Goal: Task Accomplishment & Management: Manage account settings

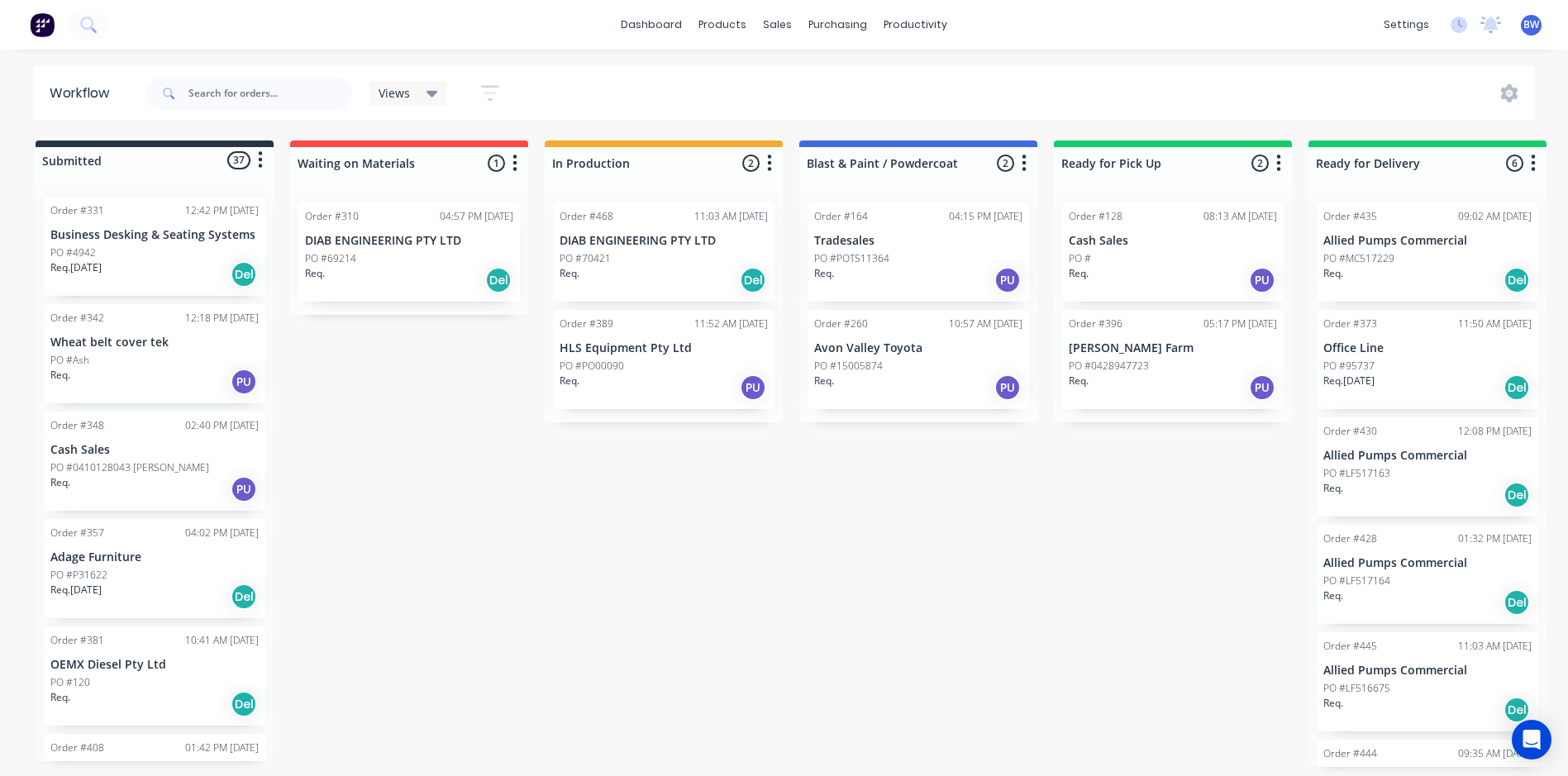
scroll to position [1736, 0]
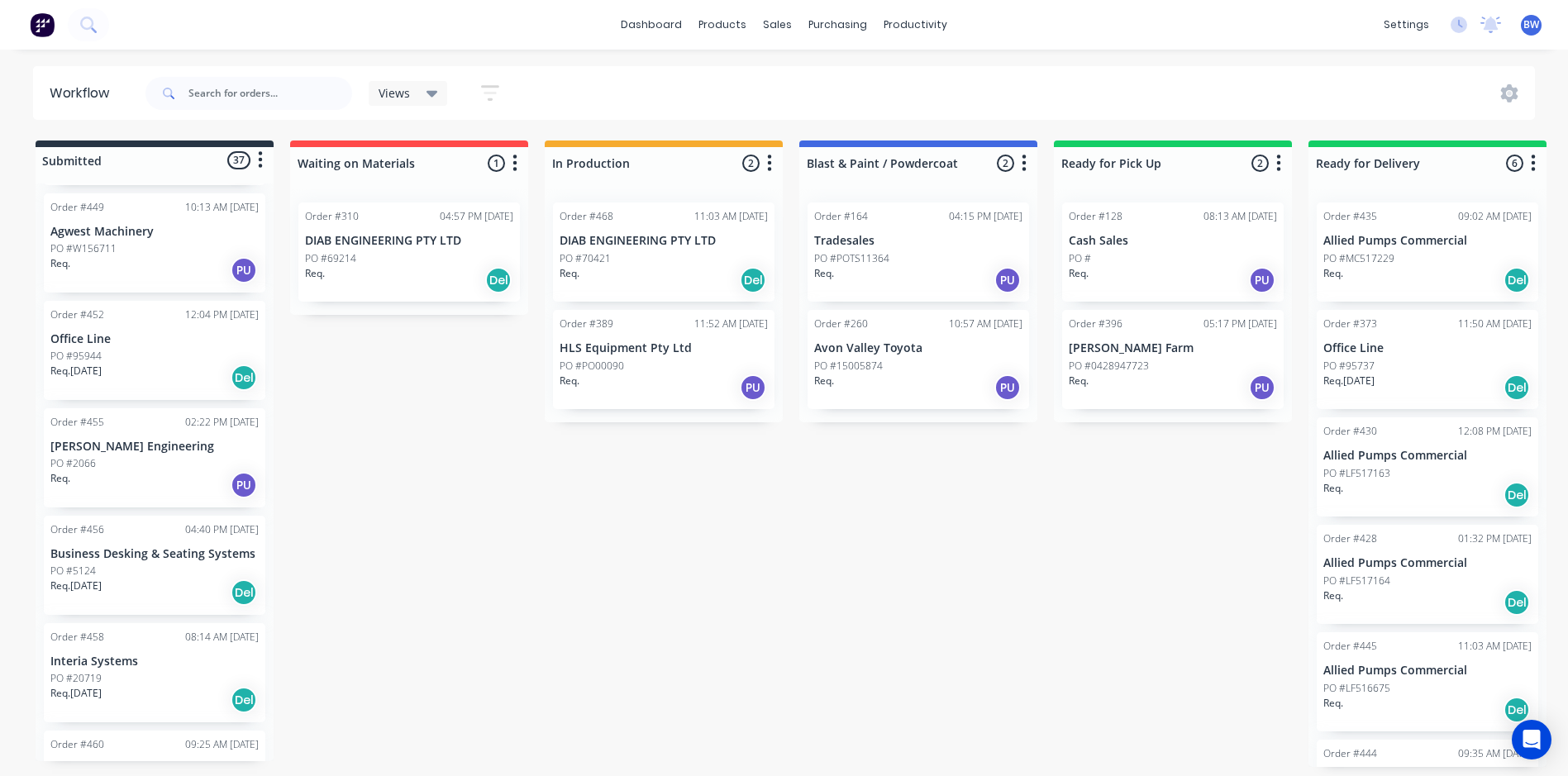
click at [652, 251] on div "PO #70421" at bounding box center [663, 258] width 208 height 15
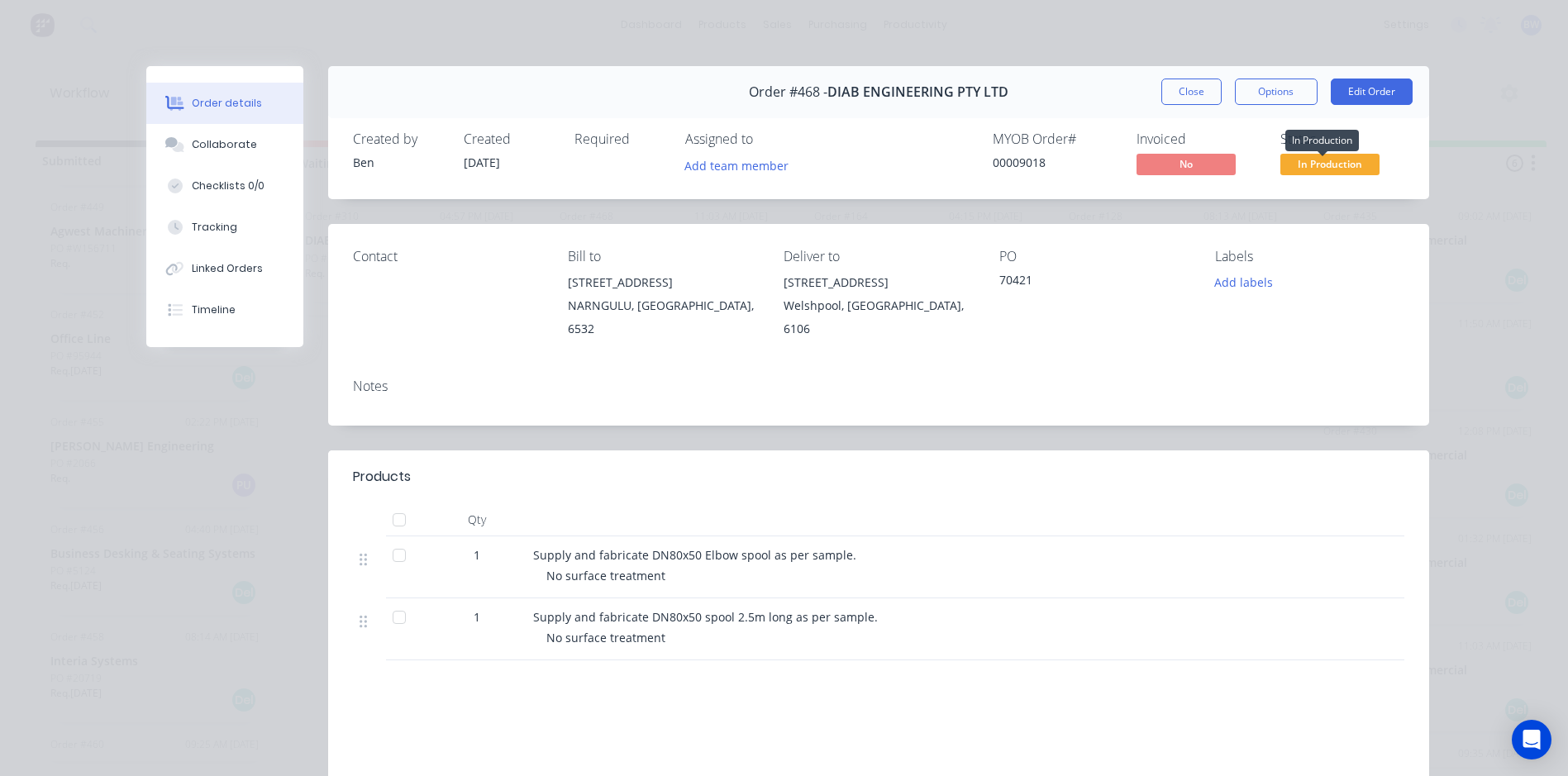
click at [1307, 159] on span "In Production" at bounding box center [1331, 163] width 99 height 20
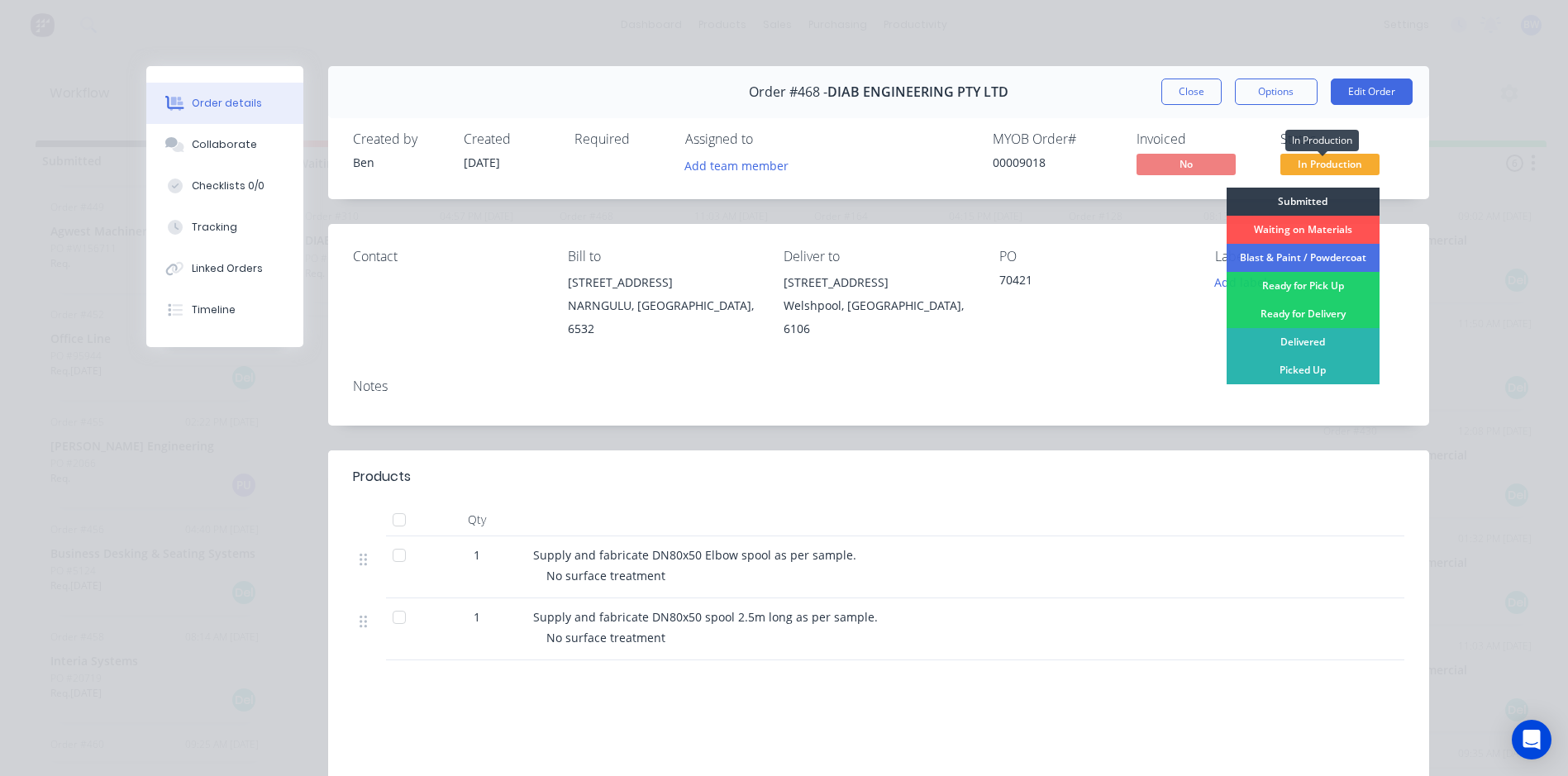
click at [1307, 159] on span "In Production" at bounding box center [1331, 163] width 99 height 20
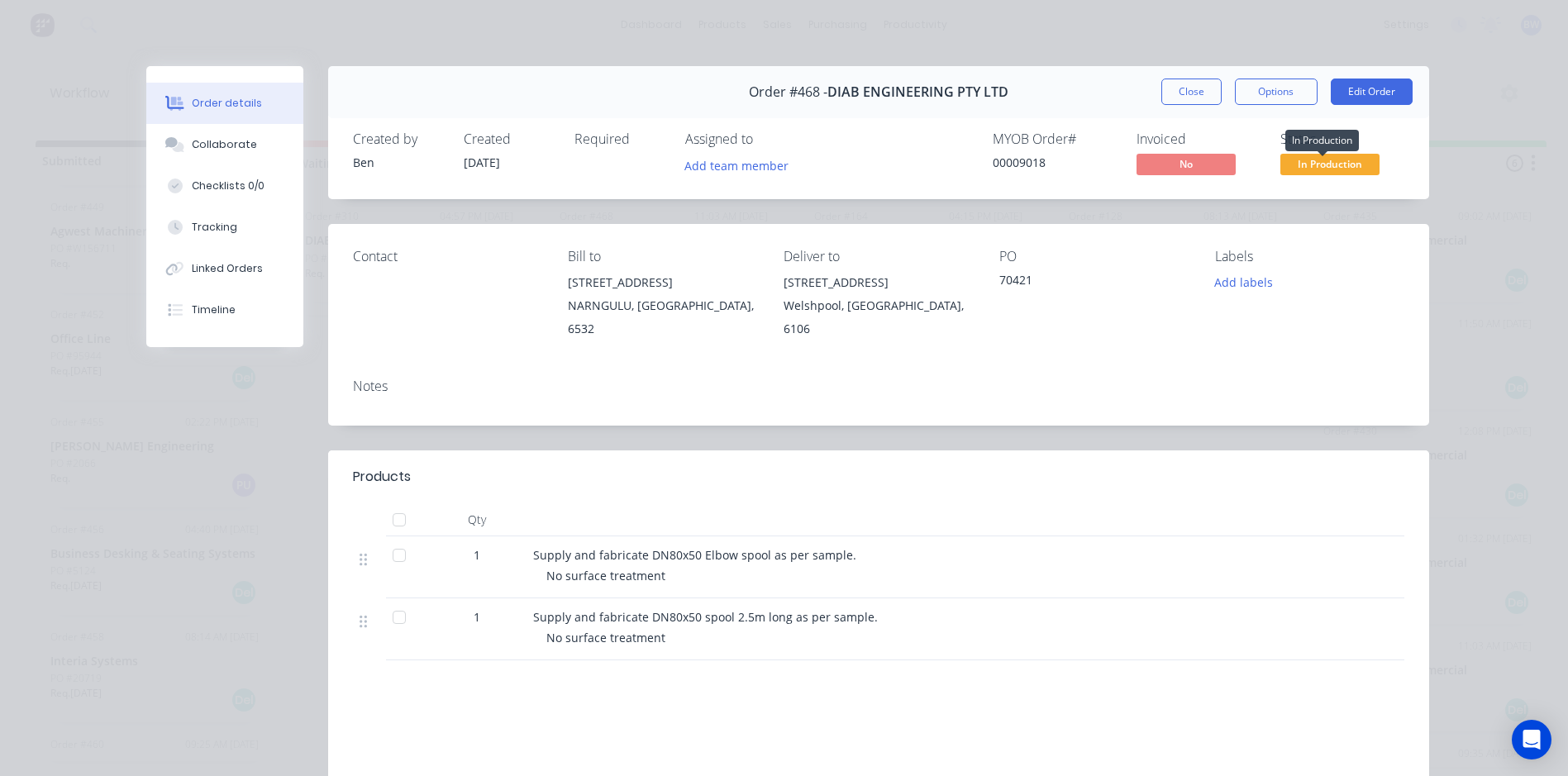
click at [1307, 159] on span "In Production" at bounding box center [1331, 163] width 99 height 20
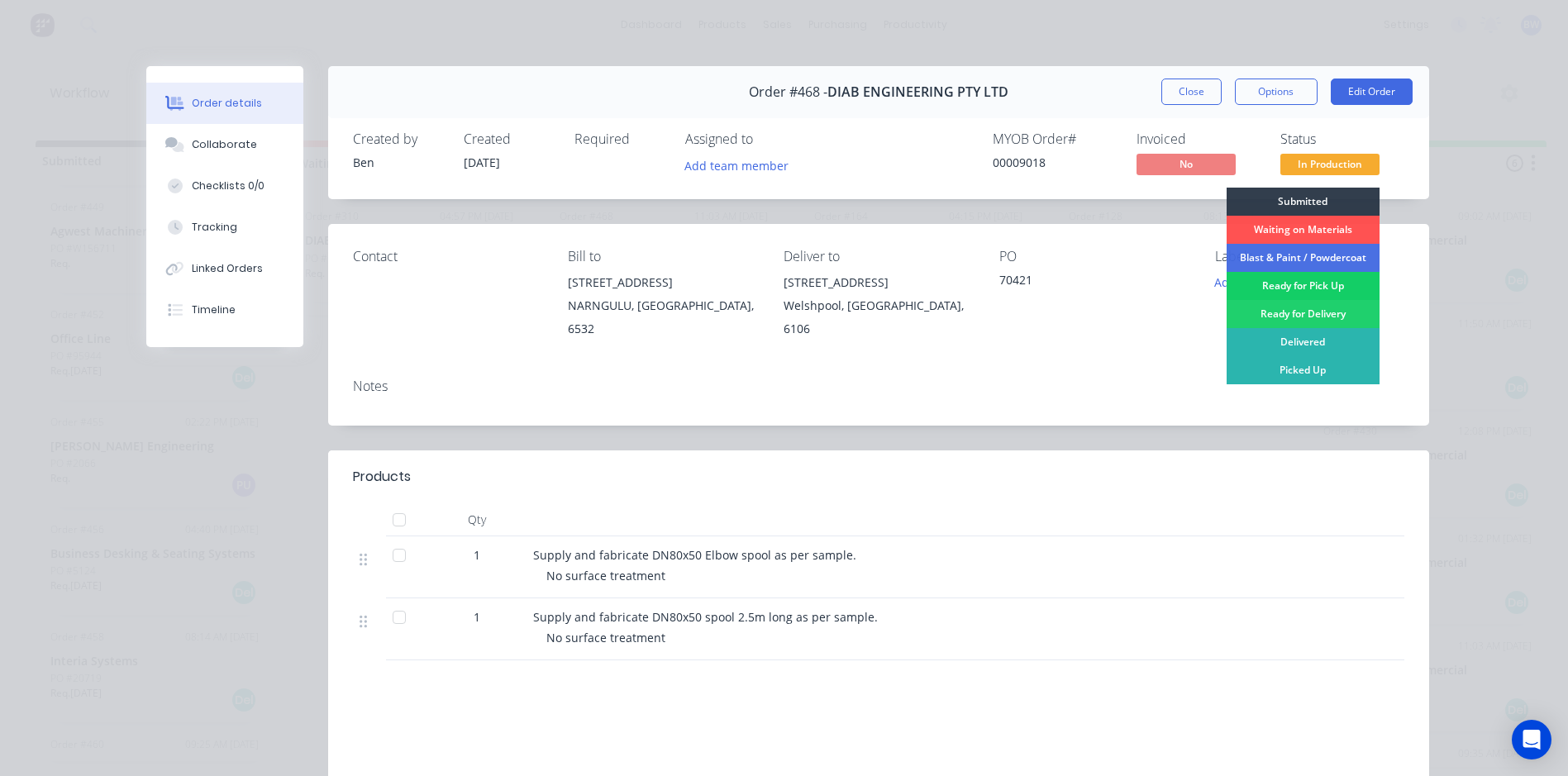
click at [1295, 289] on div "Ready for Pick Up" at bounding box center [1302, 286] width 153 height 28
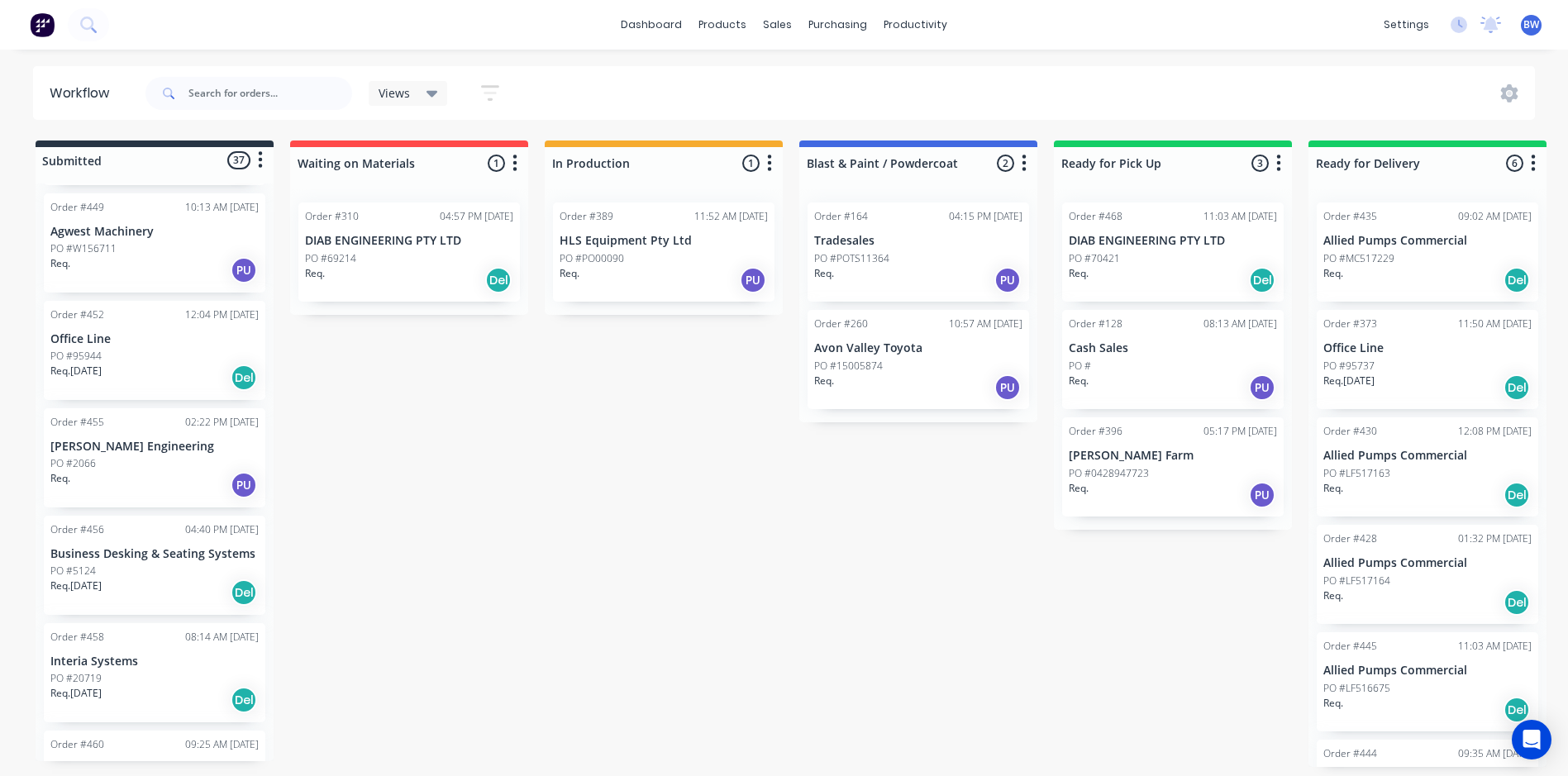
click at [1137, 242] on p "DIAB ENGINEERING PTY LTD" at bounding box center [1173, 241] width 208 height 14
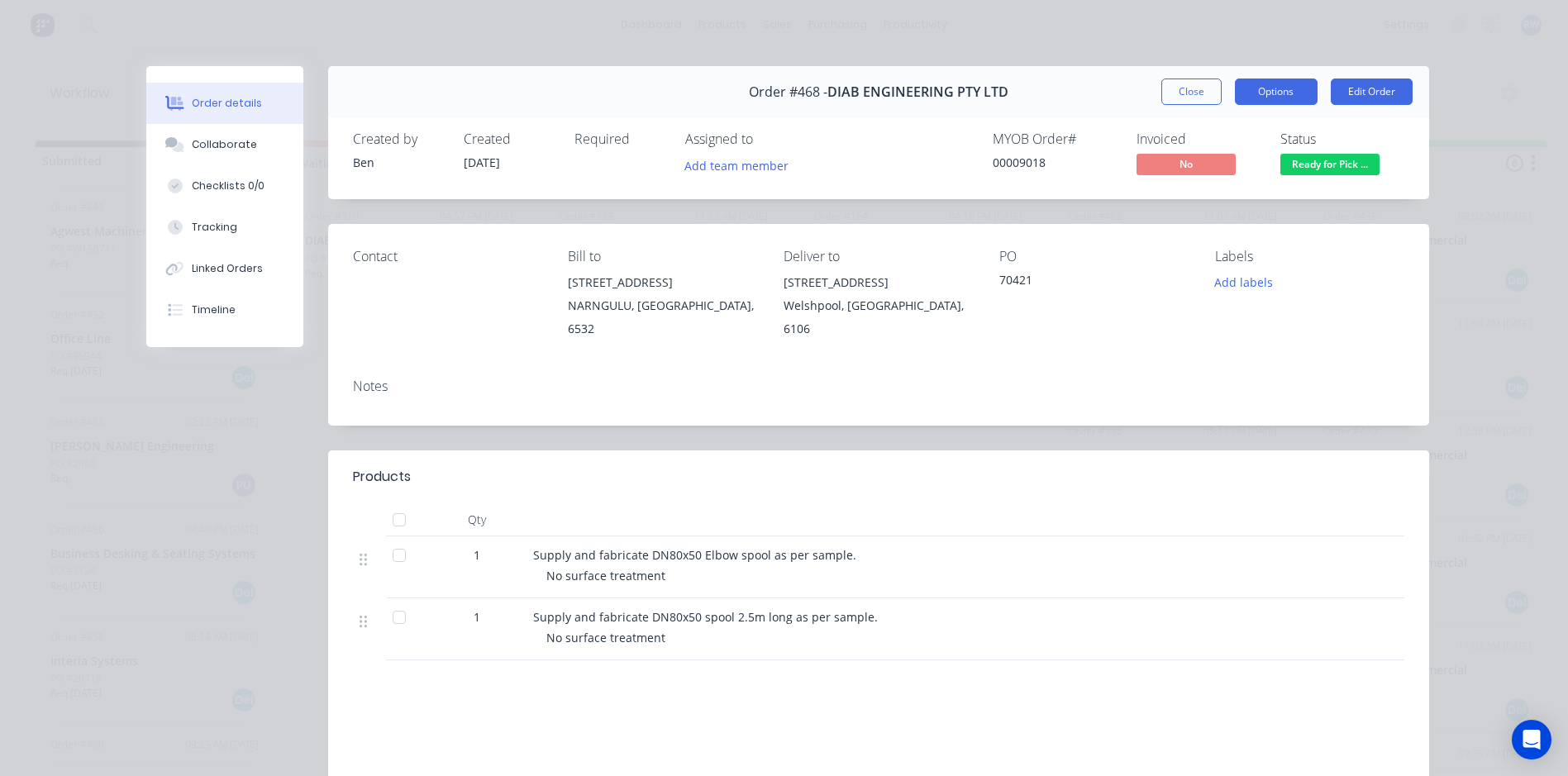
click at [1289, 96] on button "Options" at bounding box center [1276, 91] width 83 height 26
click at [1355, 88] on button "Edit Order" at bounding box center [1372, 91] width 82 height 26
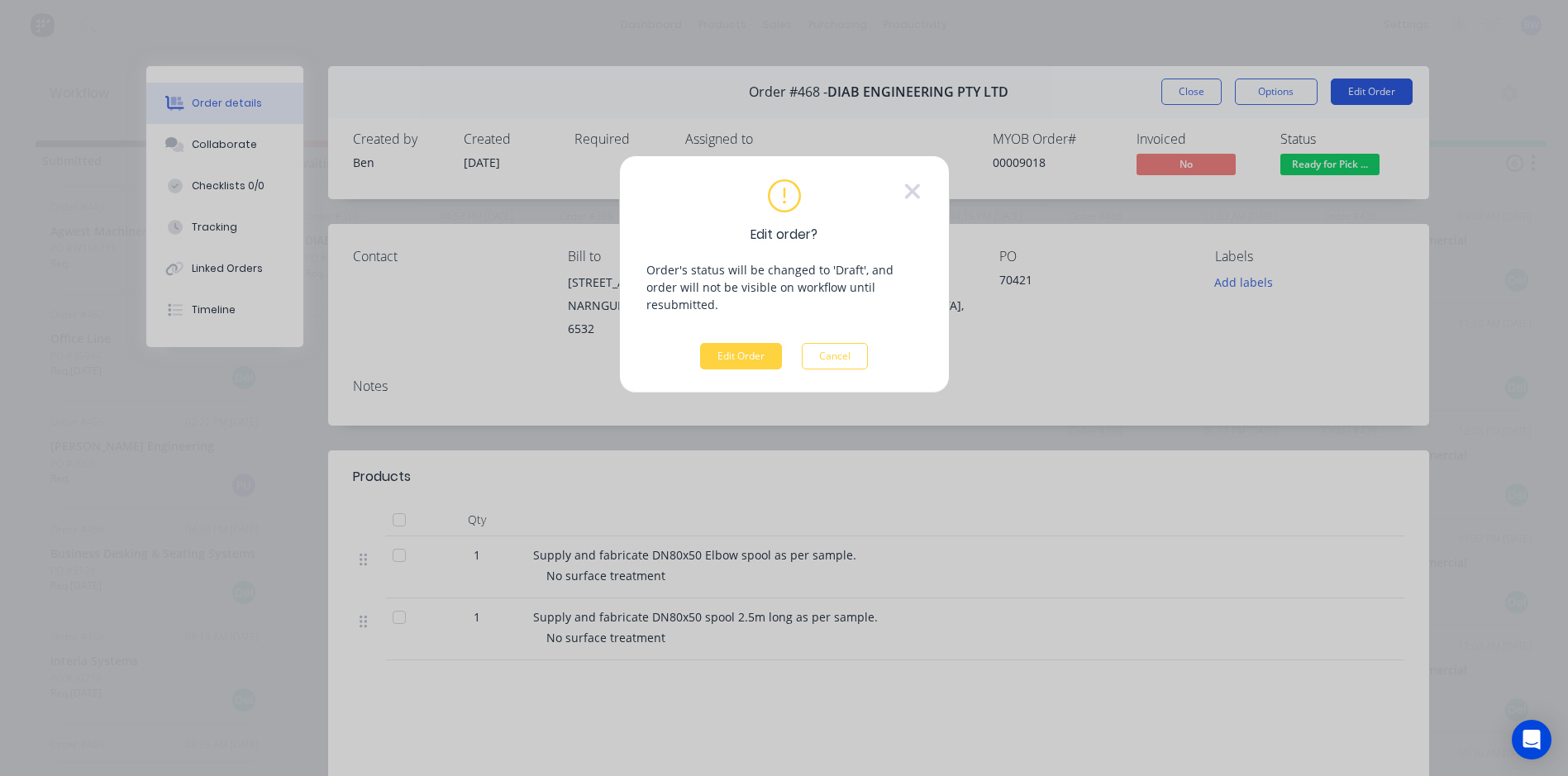
scroll to position [0, 0]
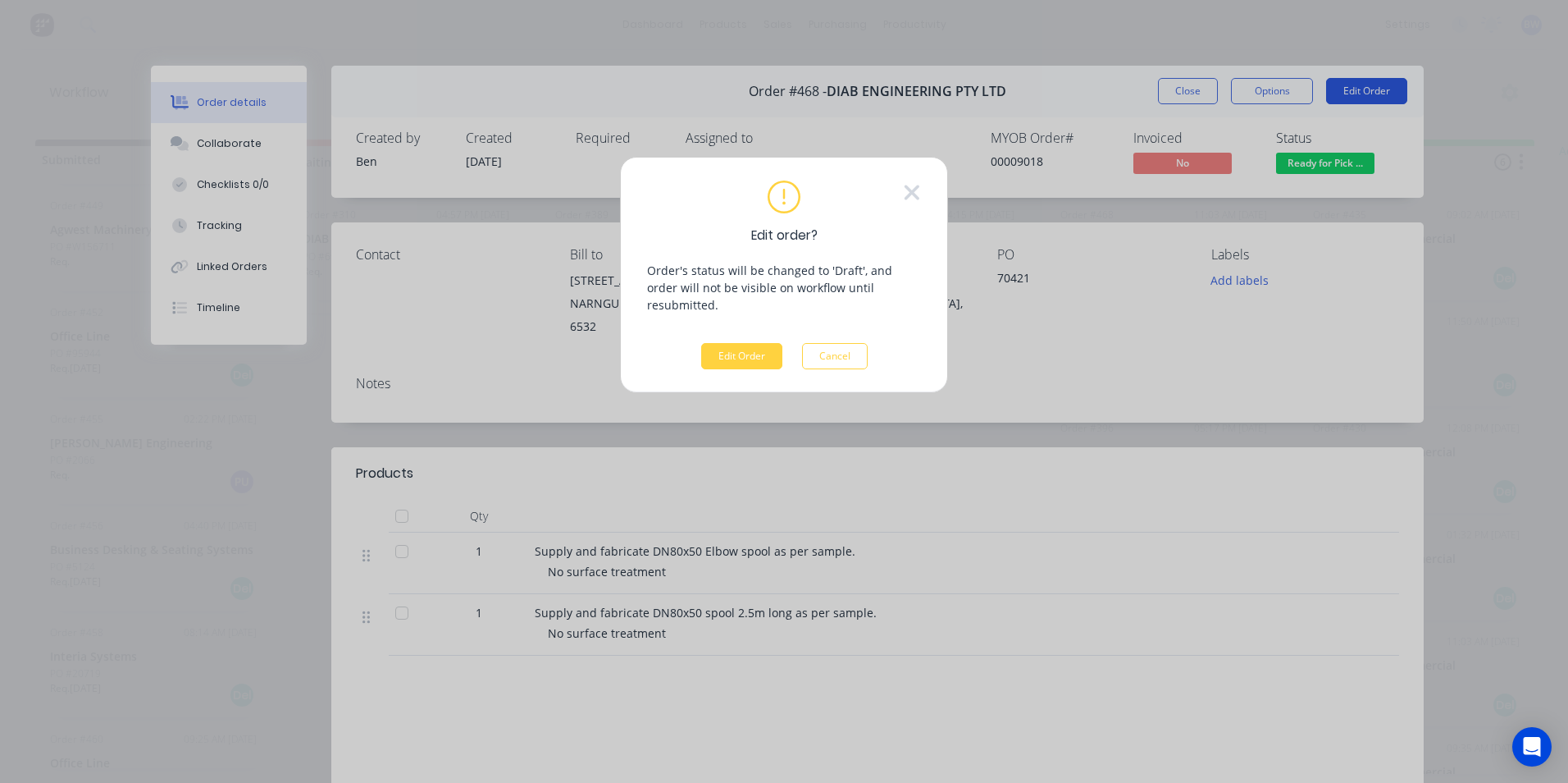
click at [1344, 88] on div "Edit order? Order's status will be changed to 'Draft', and order will not be vi…" at bounding box center [784, 391] width 1568 height 783
click at [834, 343] on button "Cancel" at bounding box center [835, 355] width 66 height 26
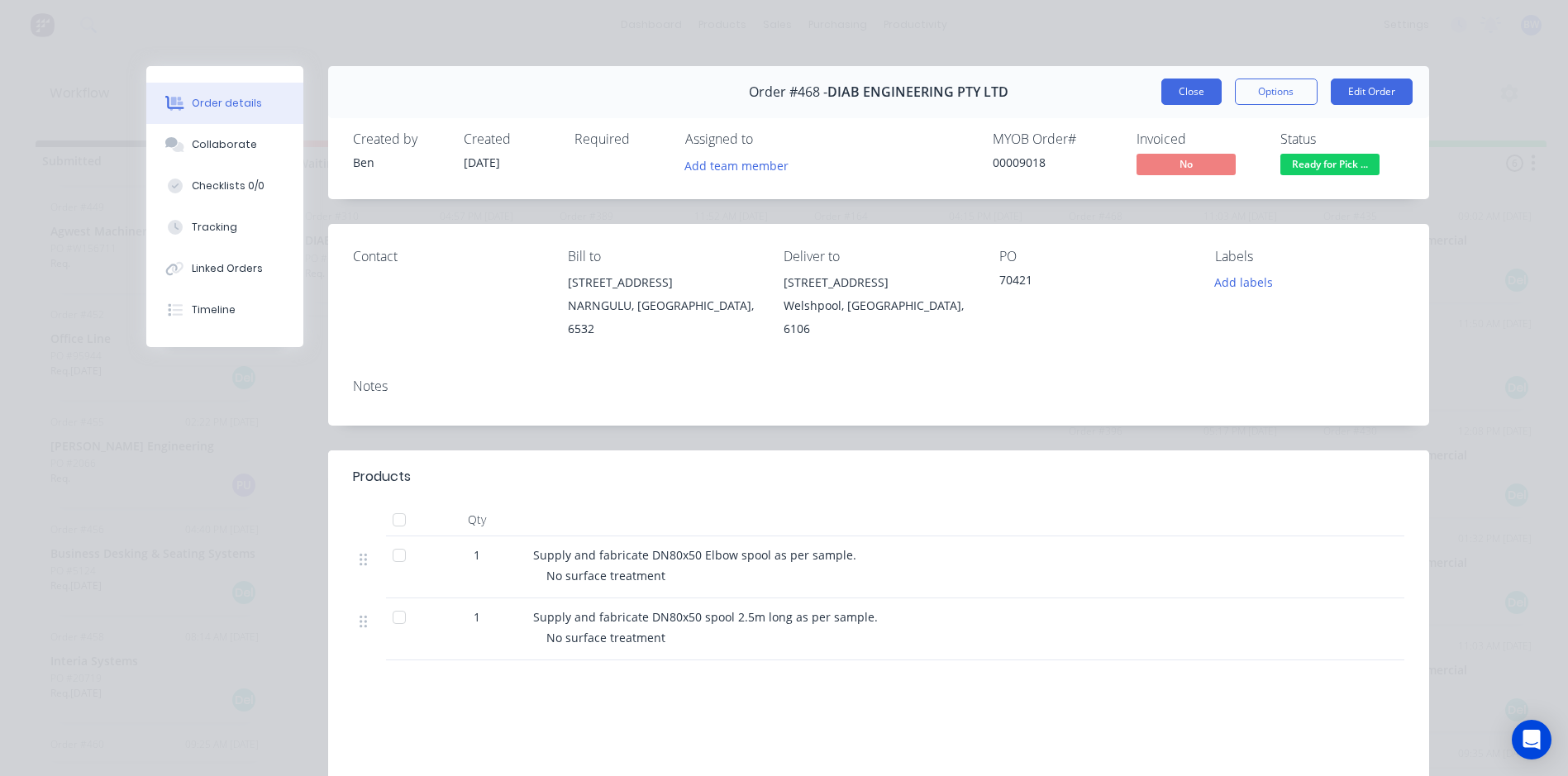
click at [1187, 99] on button "Close" at bounding box center [1192, 91] width 60 height 26
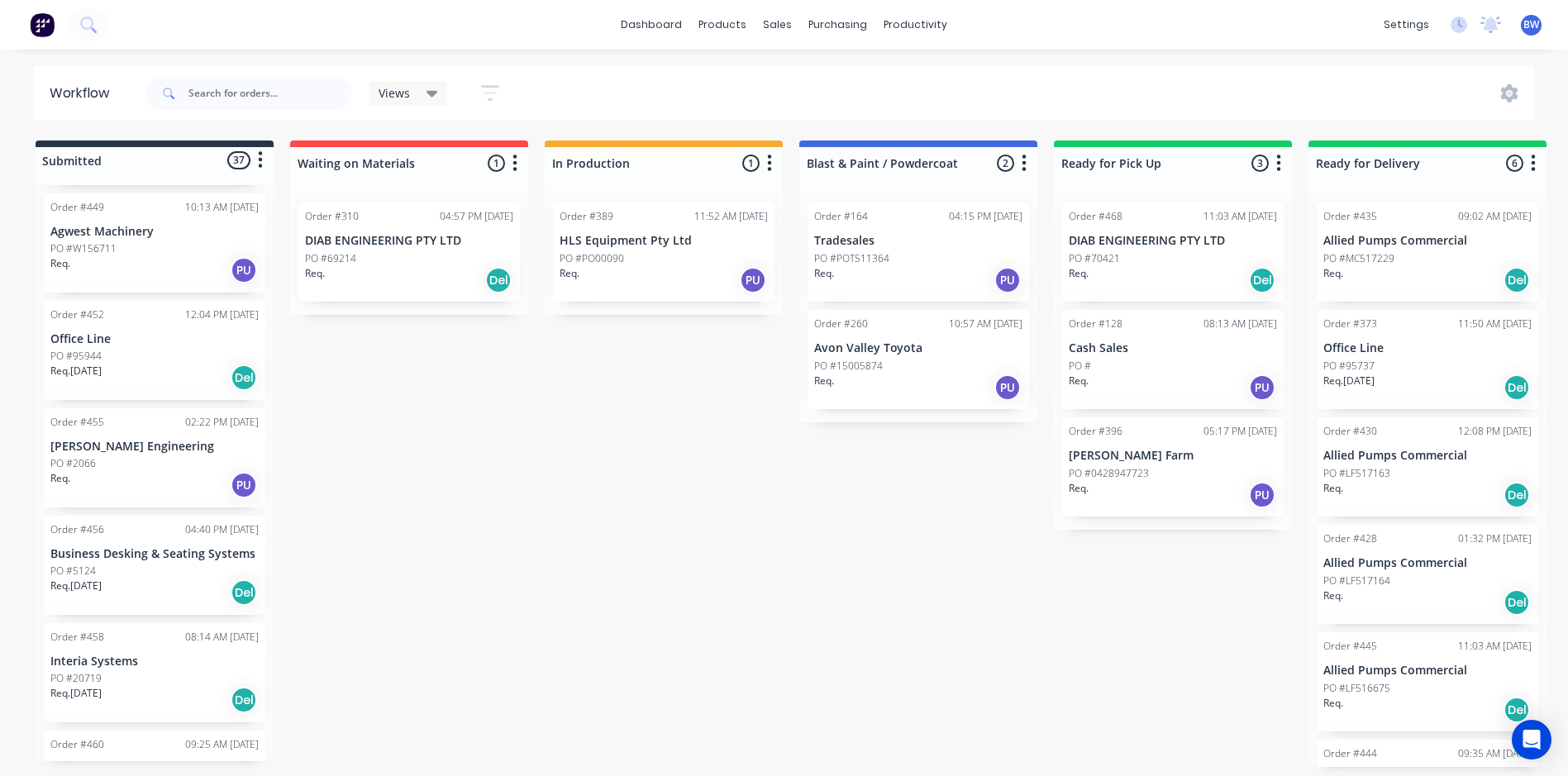
click at [1409, 254] on div "PO #MC517229" at bounding box center [1428, 258] width 208 height 15
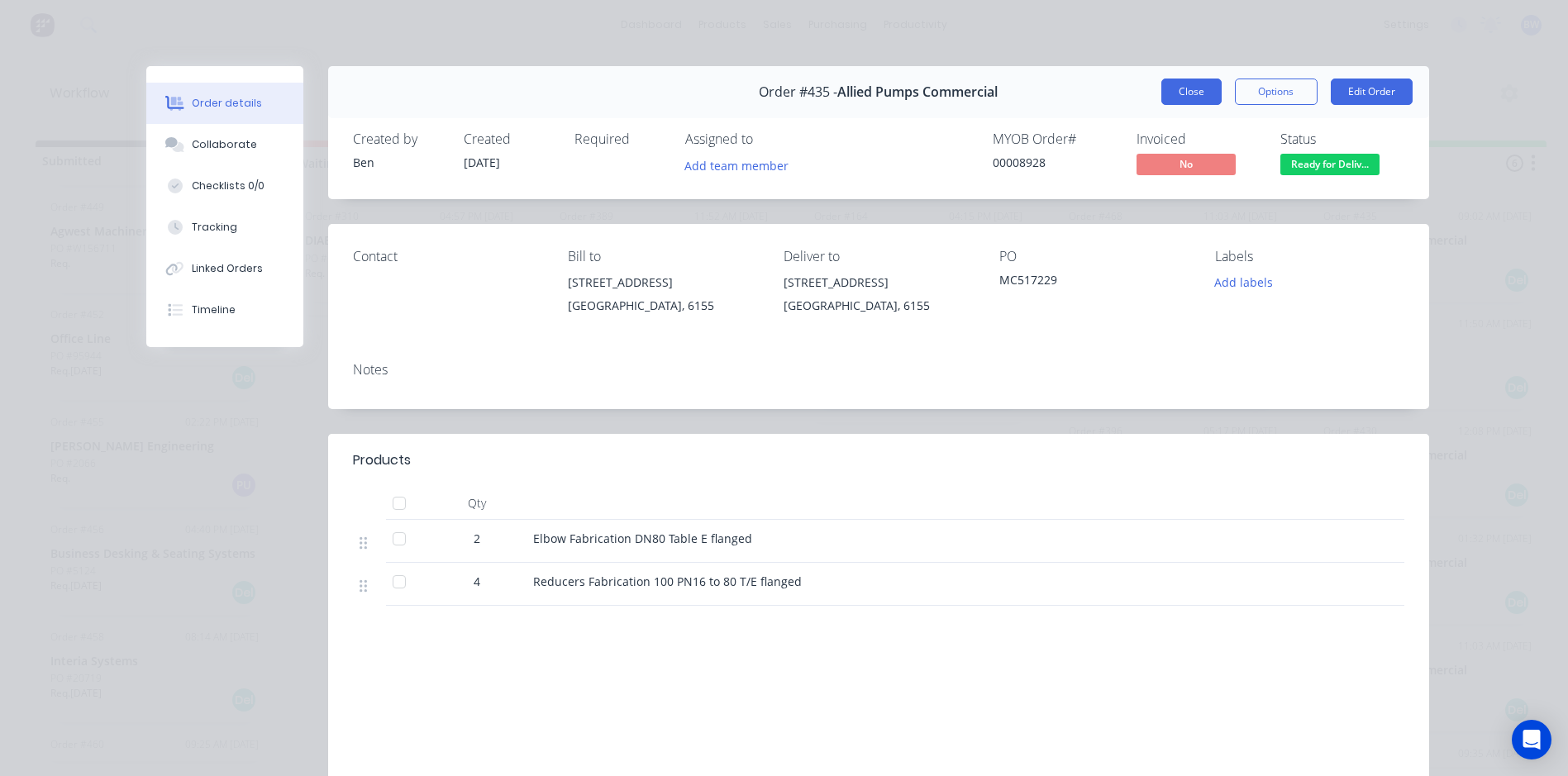
click at [1194, 93] on button "Close" at bounding box center [1192, 91] width 60 height 26
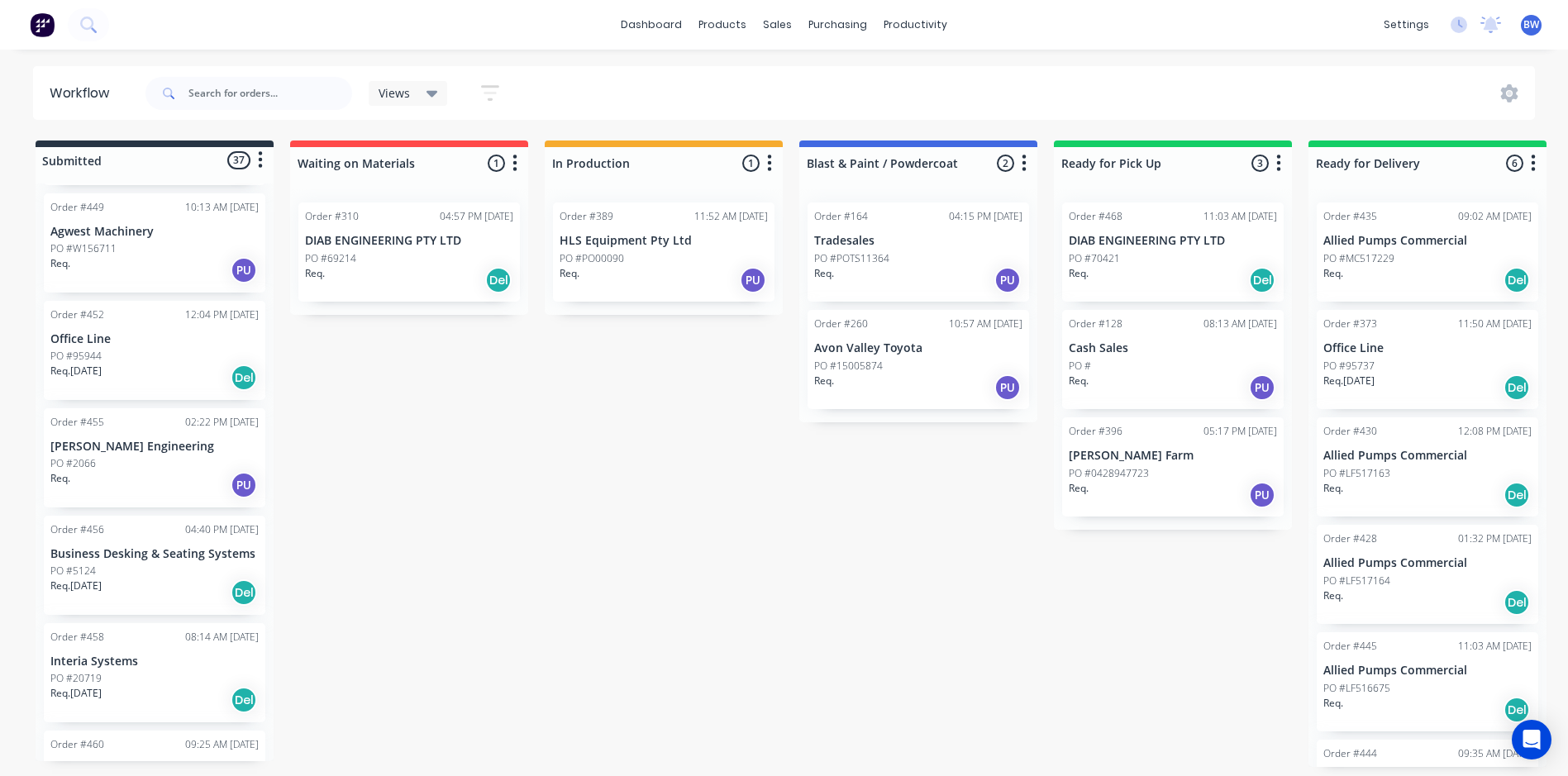
click at [1406, 467] on div "PO #LF517163" at bounding box center [1428, 473] width 208 height 15
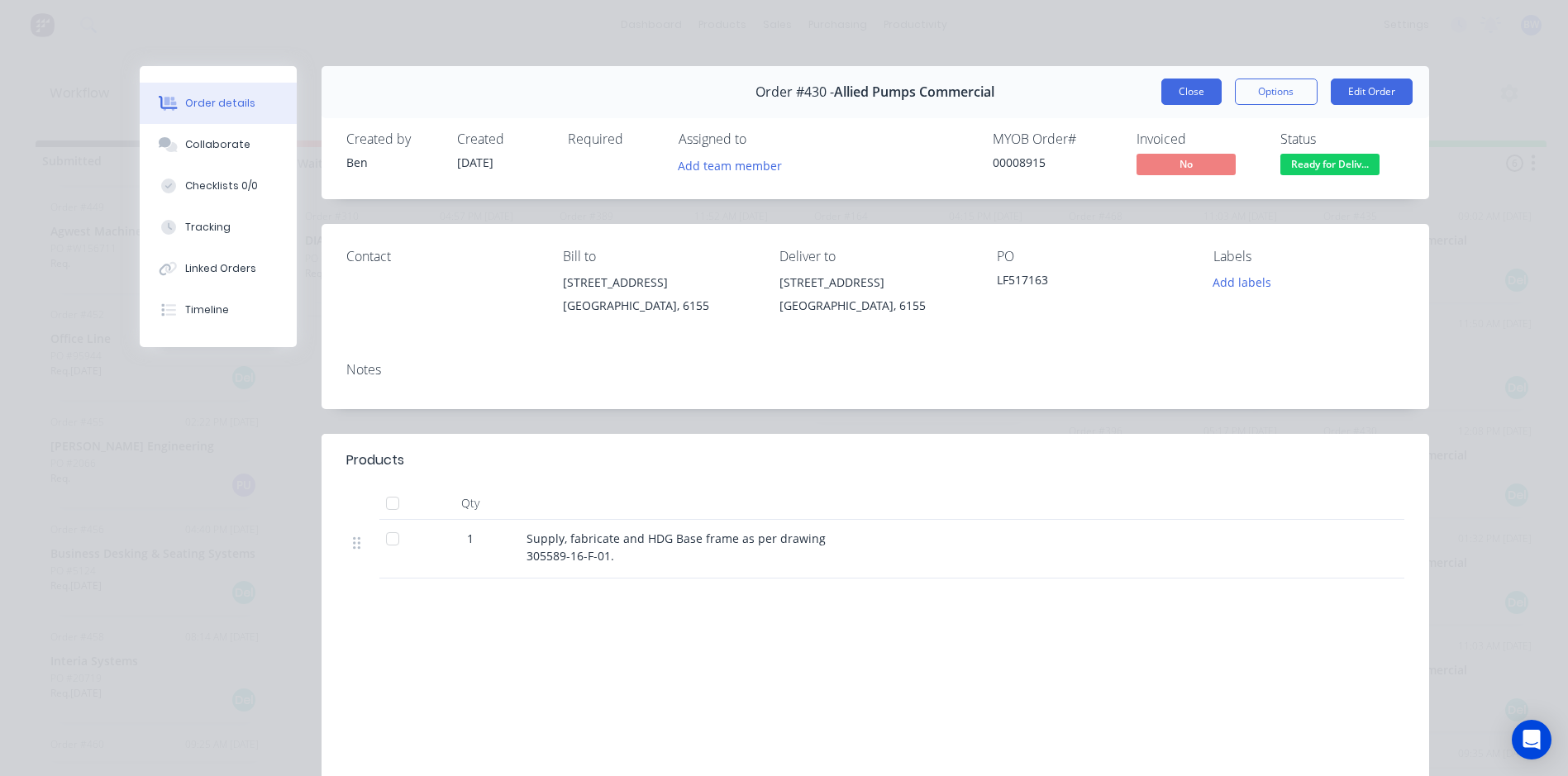
click at [1203, 90] on button "Close" at bounding box center [1192, 91] width 60 height 26
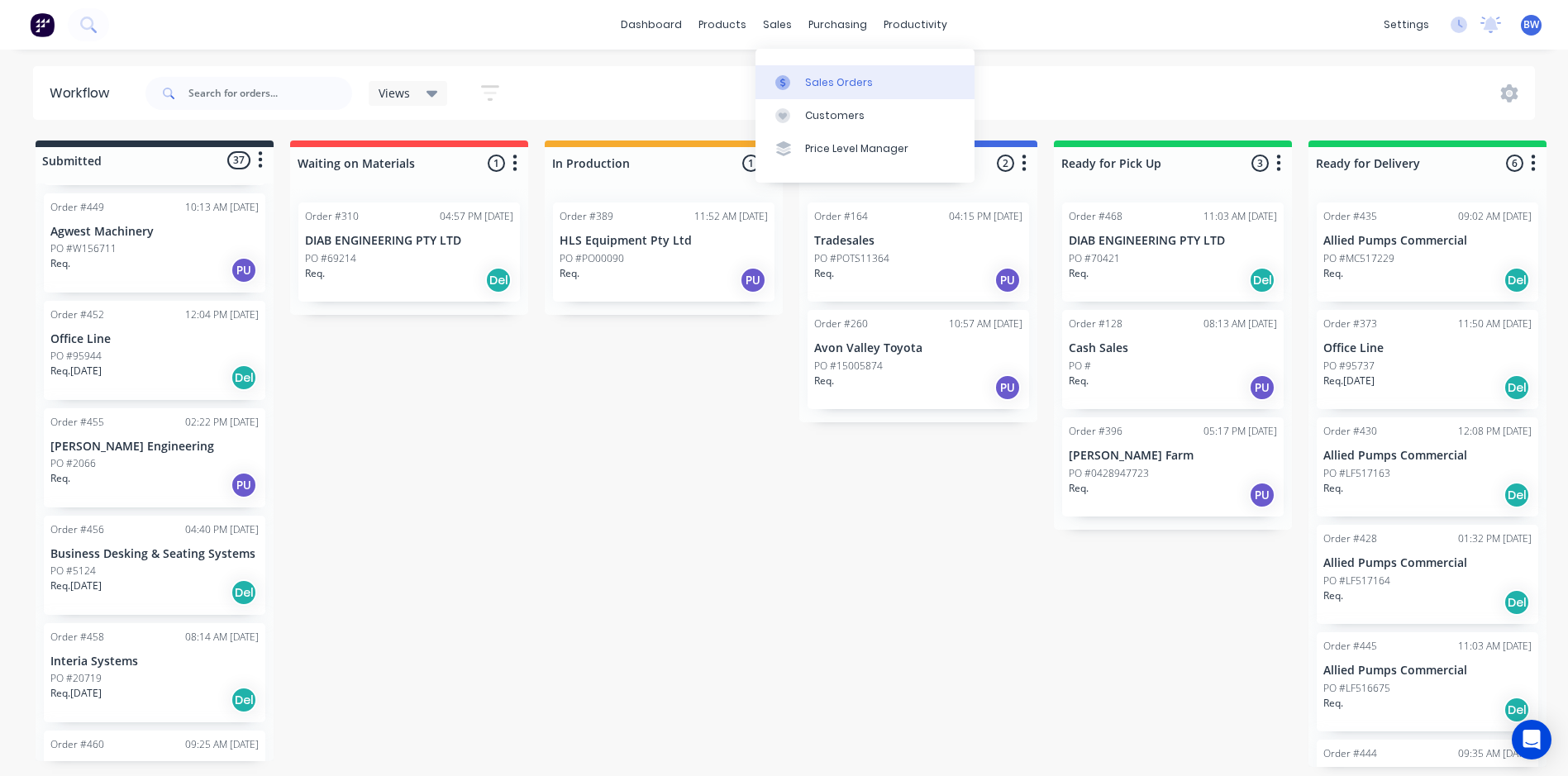
click at [785, 75] on icon at bounding box center [782, 82] width 15 height 15
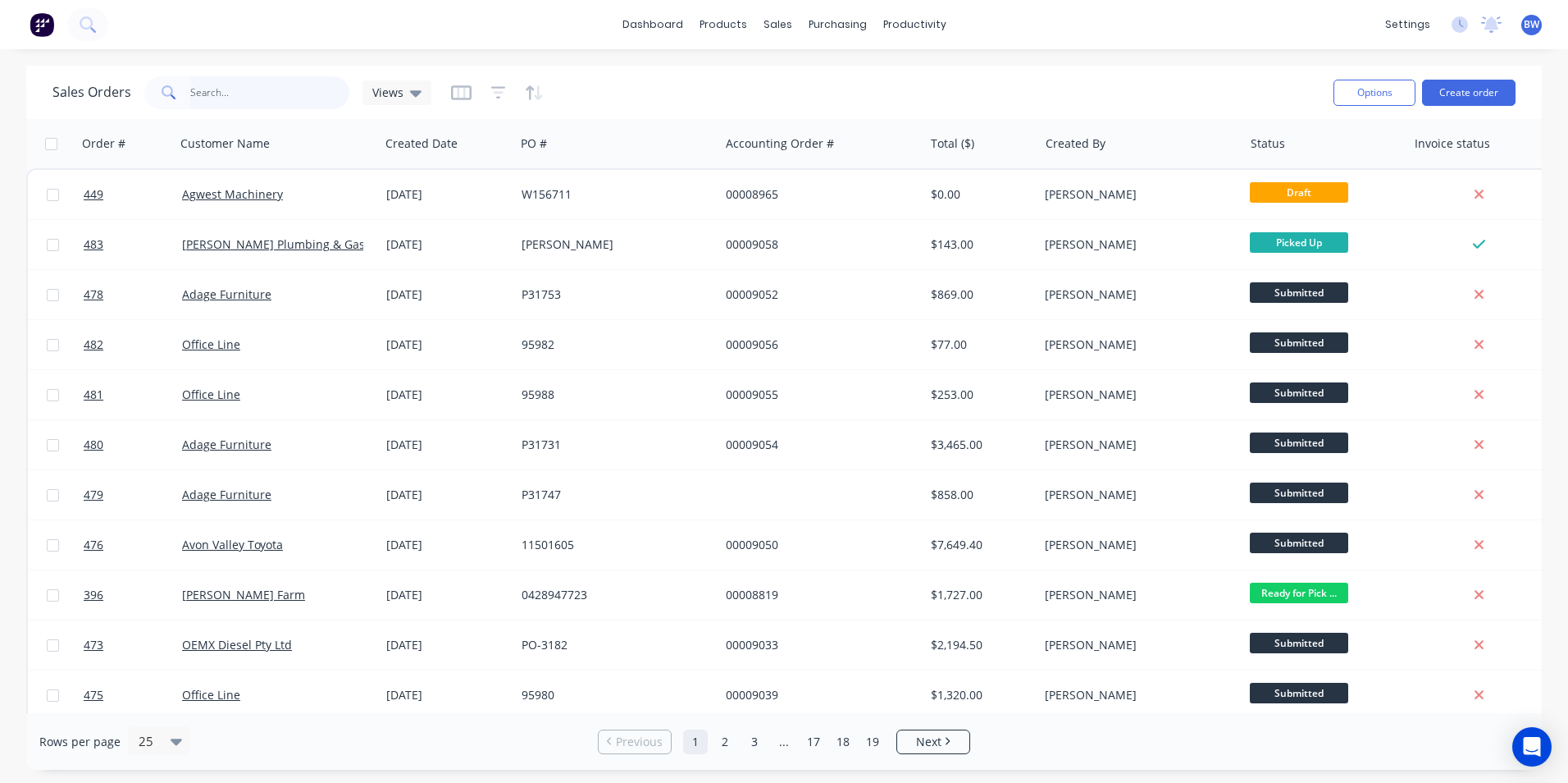
click at [271, 102] on input "text" at bounding box center [270, 93] width 160 height 33
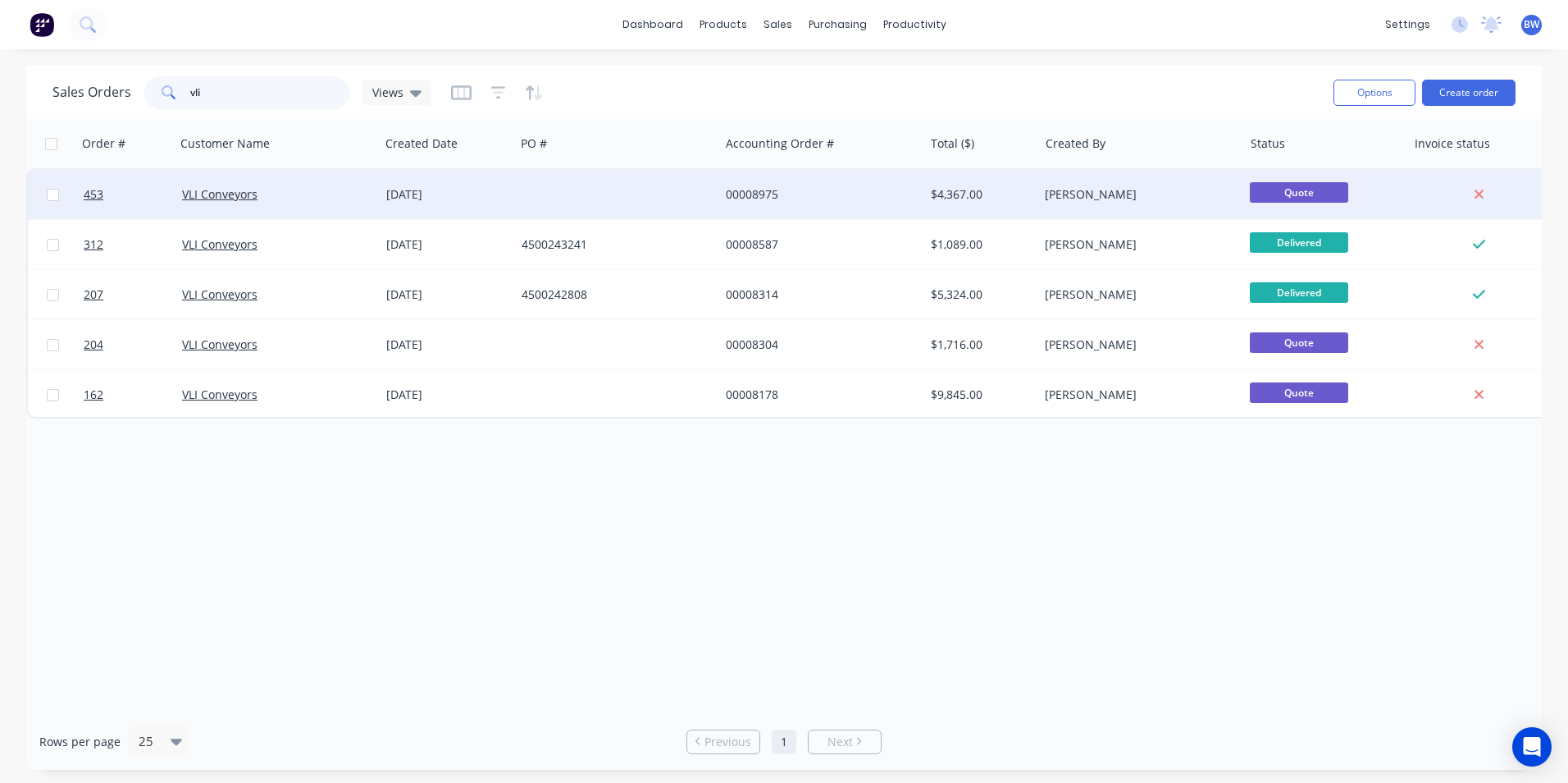
type input "vli"
click at [600, 191] on div at bounding box center [618, 194] width 205 height 49
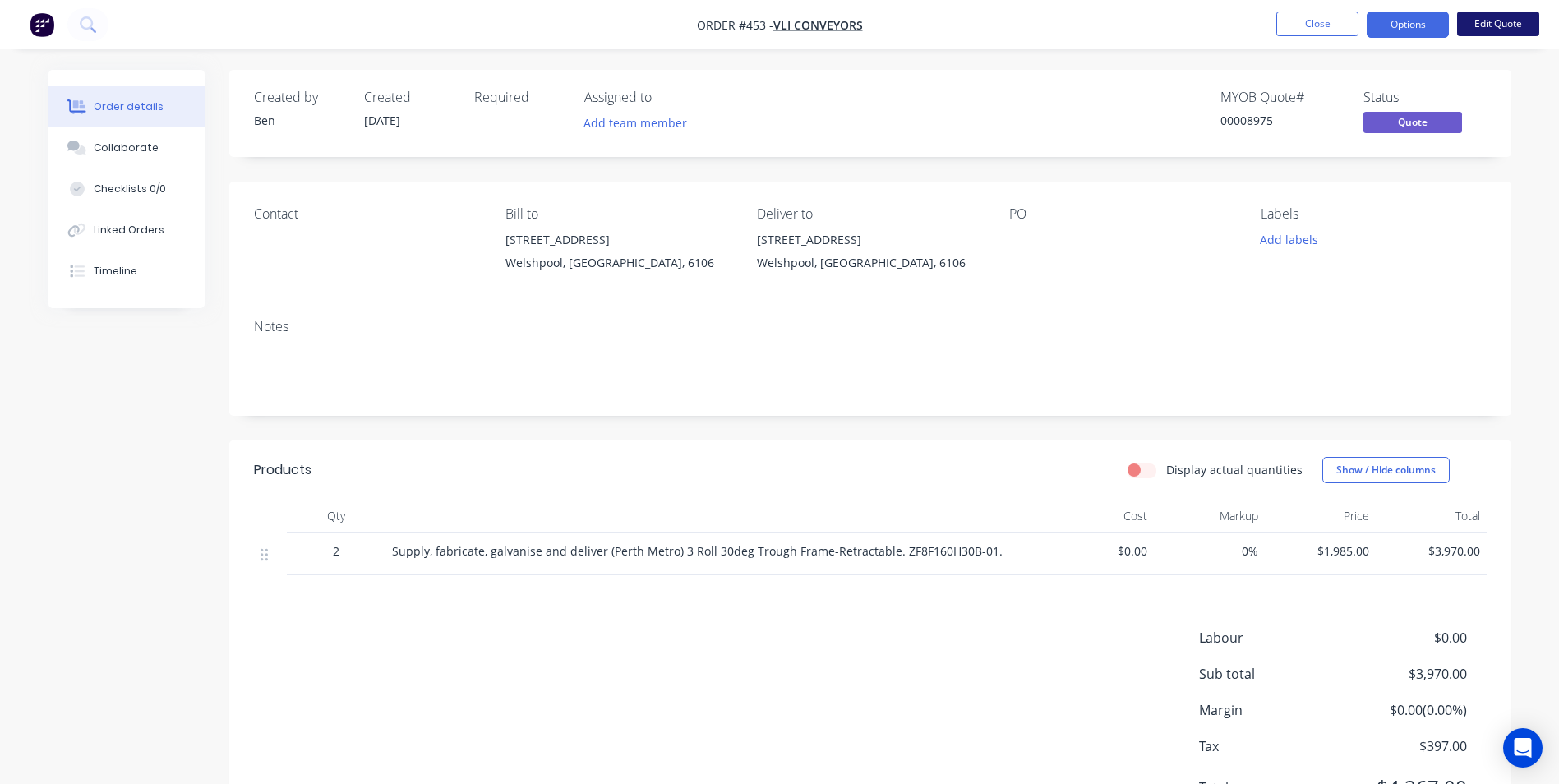
click at [1497, 31] on button "Edit Quote" at bounding box center [1498, 23] width 82 height 24
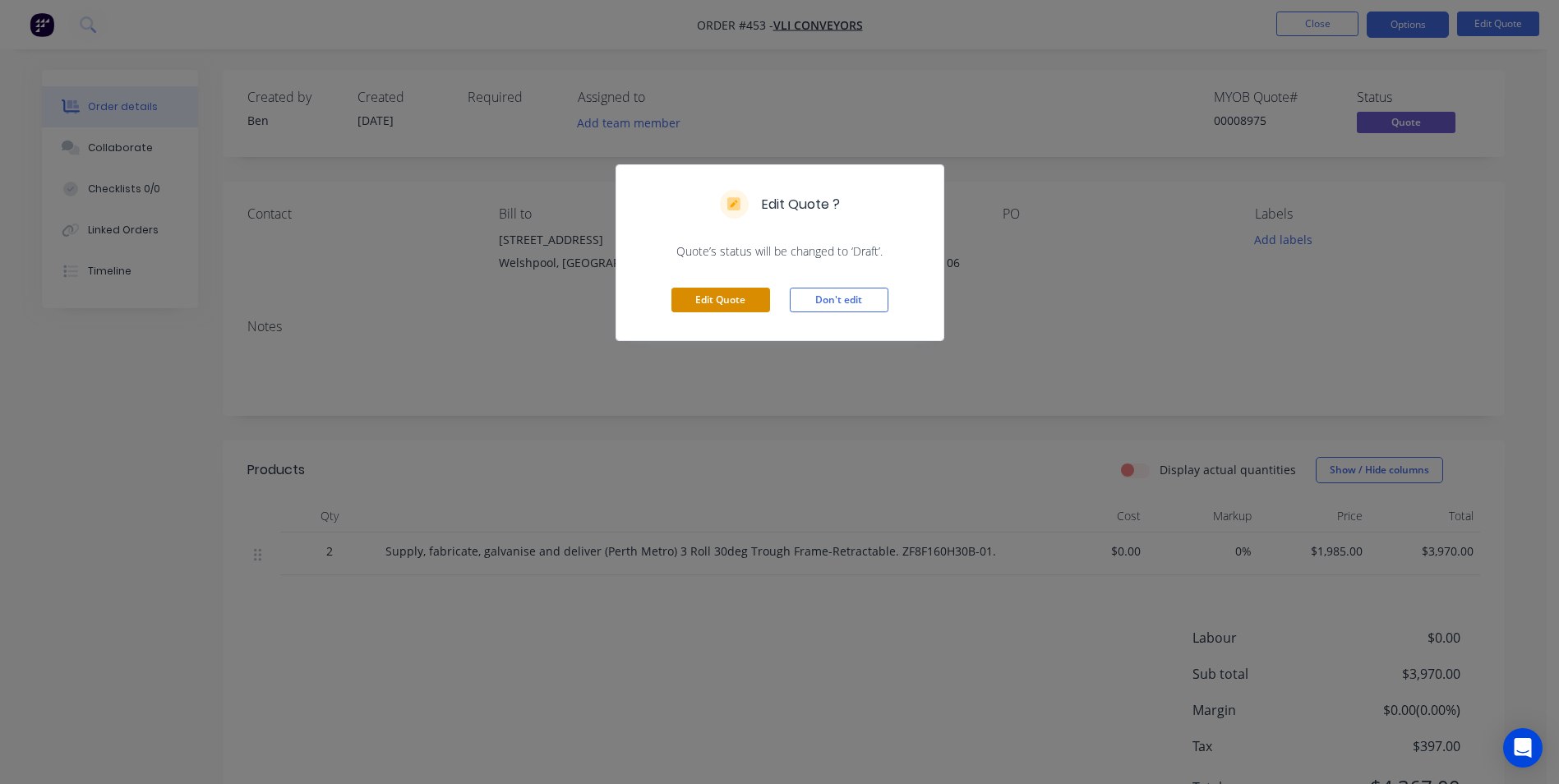
click at [741, 303] on button "Edit Quote" at bounding box center [721, 299] width 99 height 24
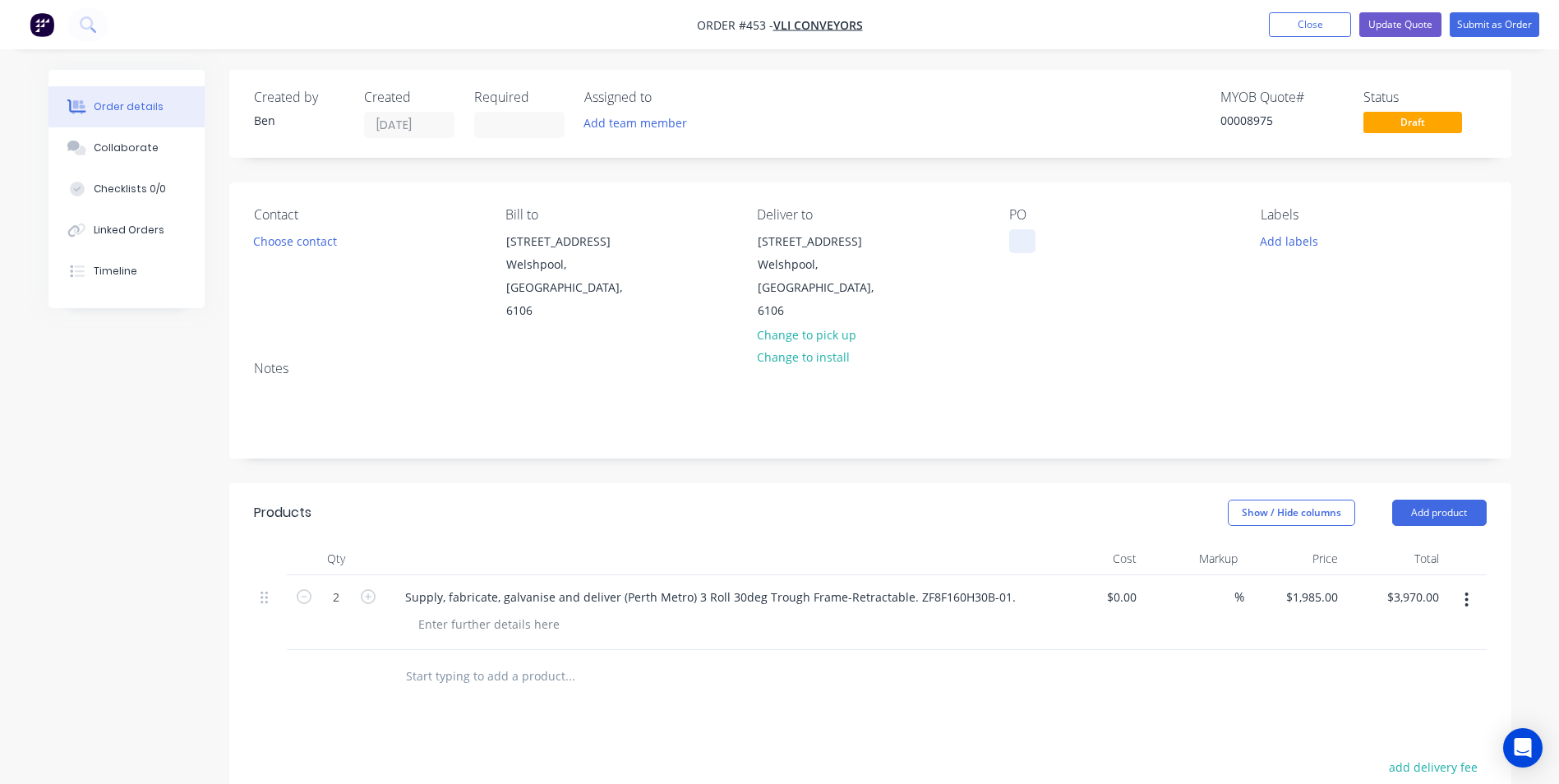
click at [1011, 238] on div at bounding box center [1022, 241] width 26 height 24
click at [1498, 29] on button "Submit as Order" at bounding box center [1494, 24] width 90 height 24
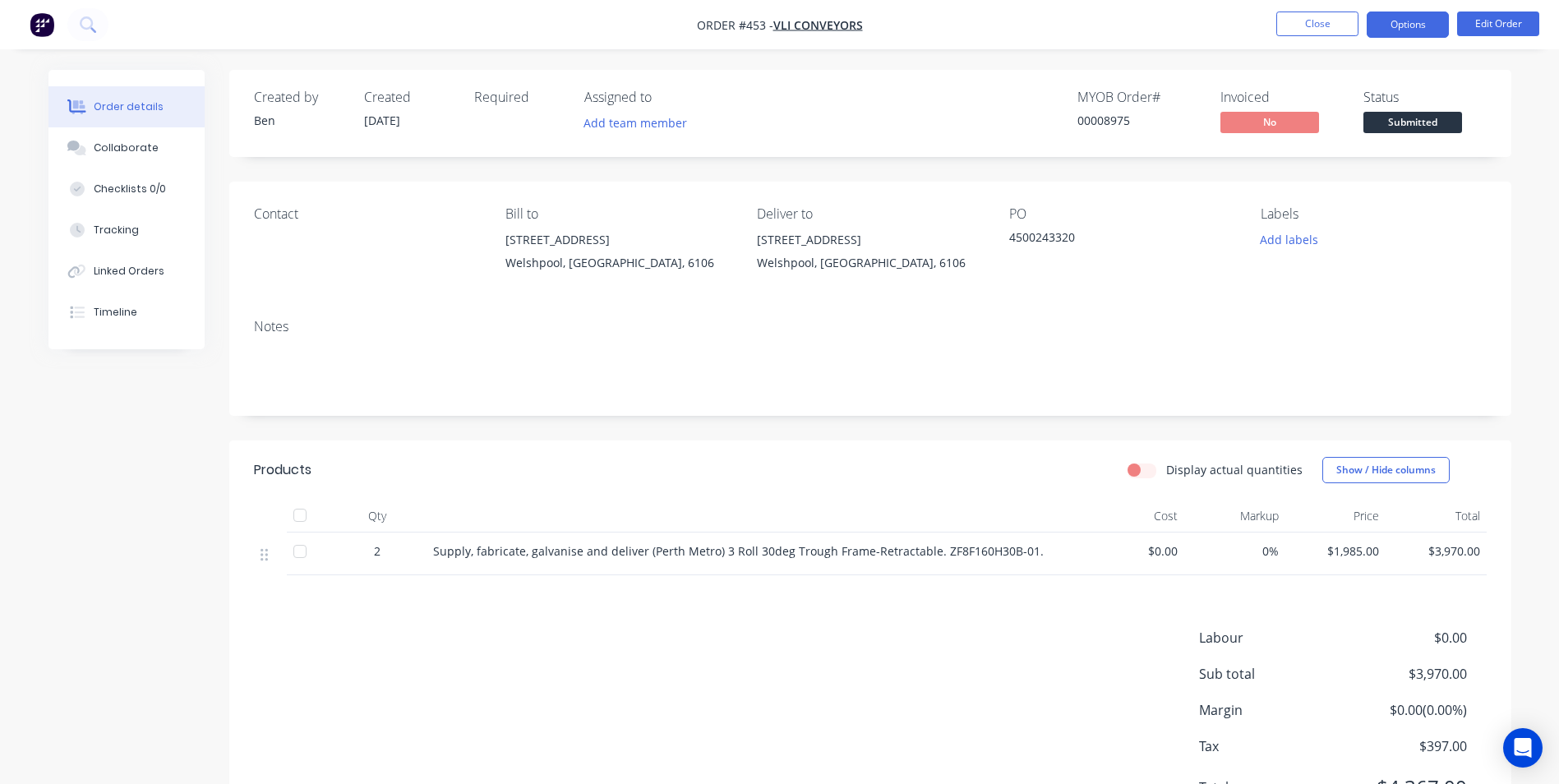
click at [1397, 25] on button "Options" at bounding box center [1408, 24] width 82 height 26
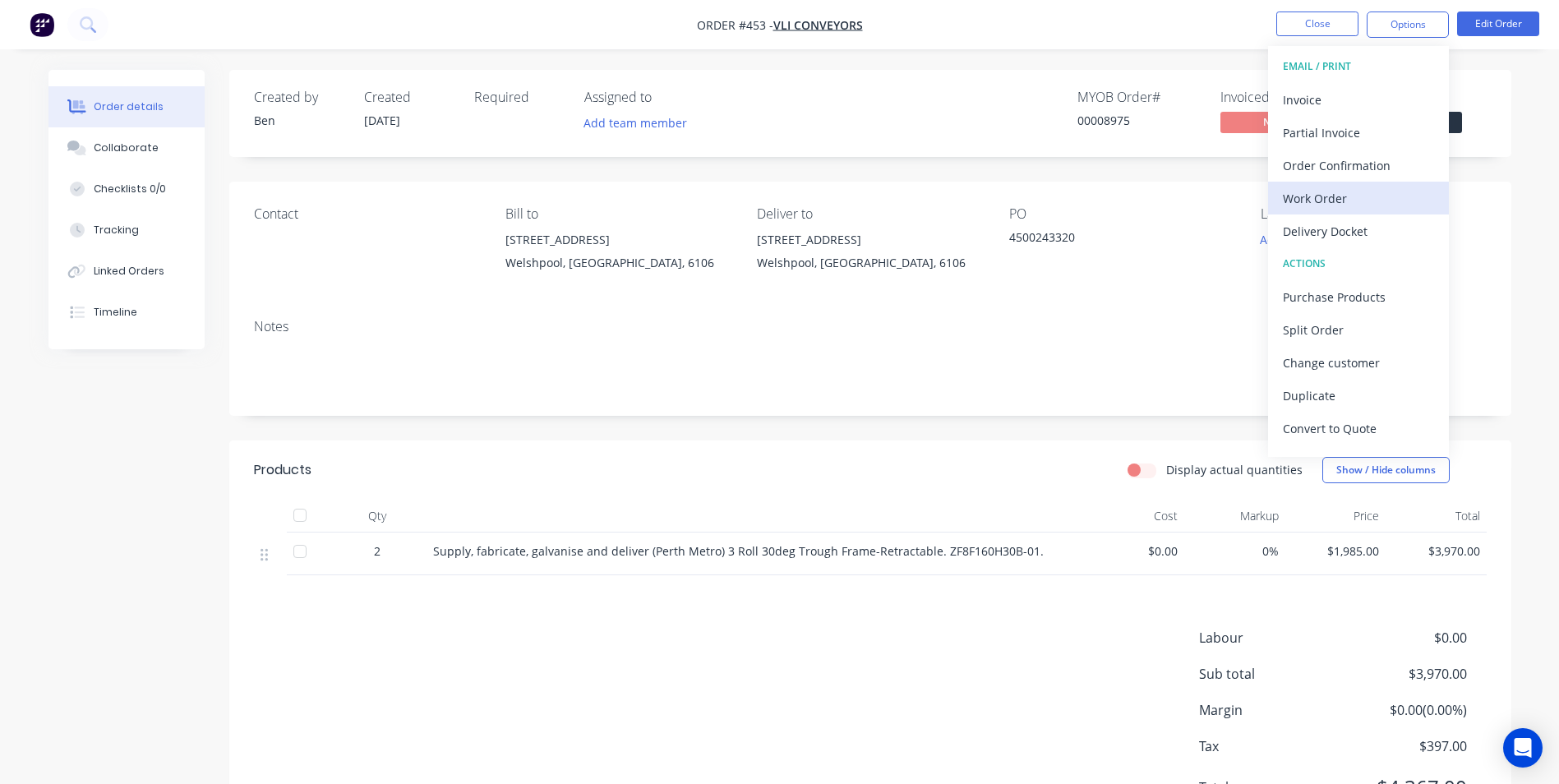
click at [1356, 200] on div "Work Order" at bounding box center [1359, 198] width 151 height 24
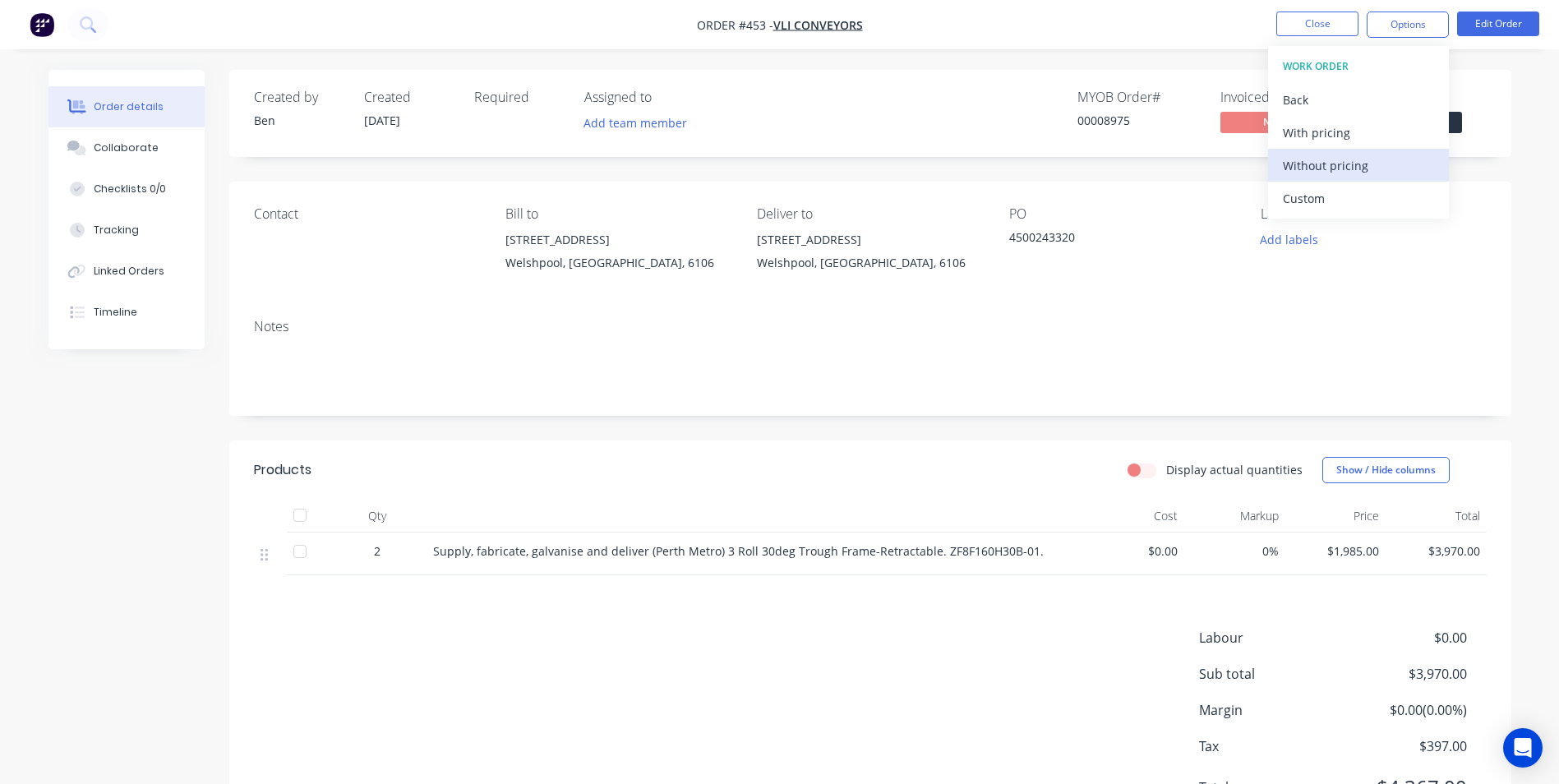
click at [1352, 169] on div "Without pricing" at bounding box center [1359, 165] width 151 height 24
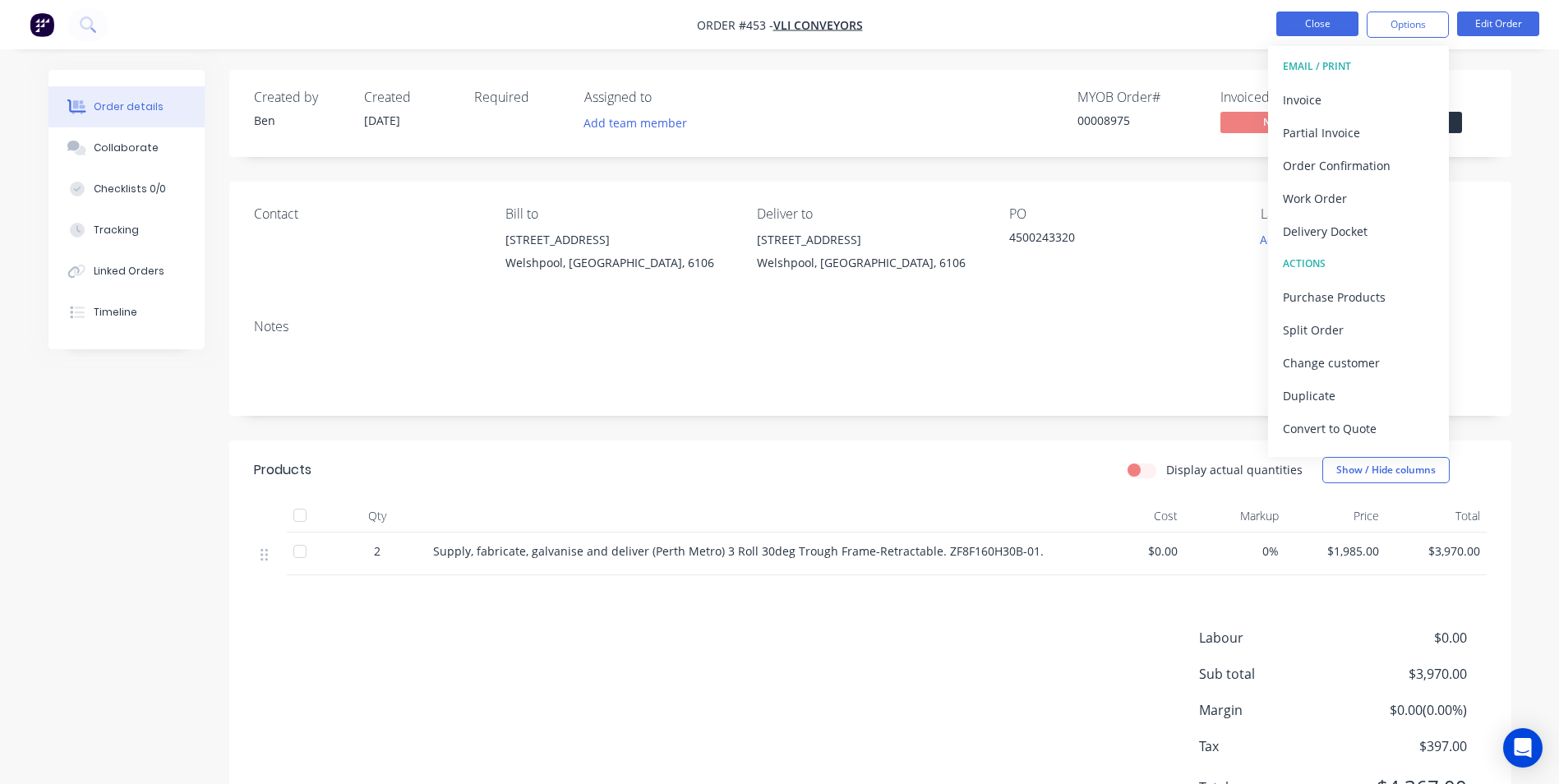
click at [1335, 15] on button "Close" at bounding box center [1317, 23] width 82 height 24
